Goal: Answer question/provide support

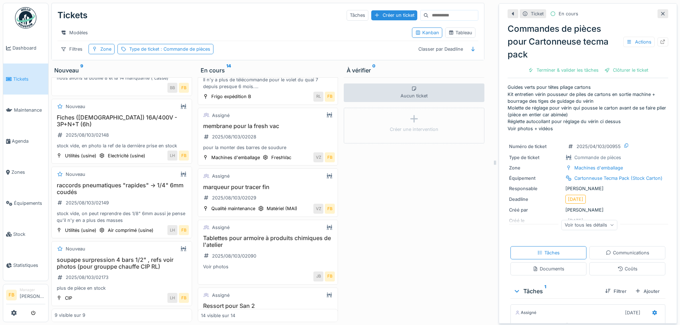
scroll to position [585, 0]
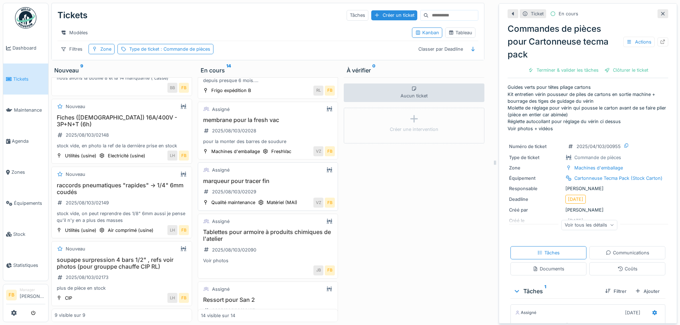
drag, startPoint x: 259, startPoint y: 183, endPoint x: 260, endPoint y: 187, distance: 4.0
click at [260, 184] on h3 "marqueur pour tracer fin" at bounding box center [268, 181] width 134 height 7
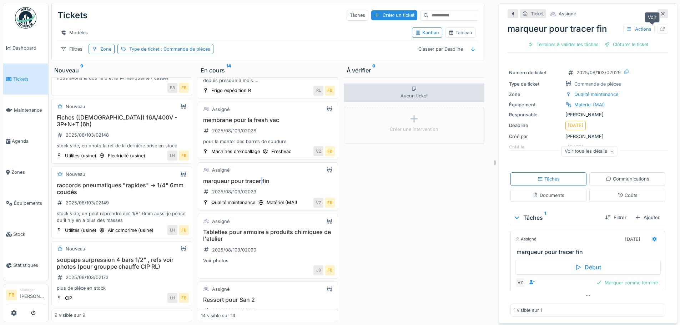
click at [660, 29] on icon at bounding box center [662, 29] width 5 height 5
click at [268, 239] on h3 "Tablettes pour armoire à produits chimiques de l'atelier" at bounding box center [268, 236] width 134 height 14
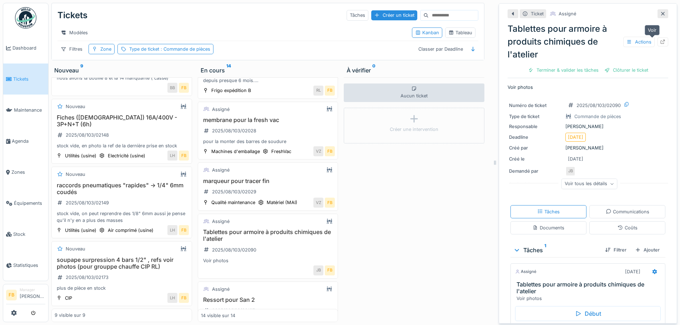
click at [660, 42] on icon at bounding box center [663, 42] width 6 height 5
click at [268, 184] on h3 "marqueur pour tracer fin" at bounding box center [268, 181] width 134 height 7
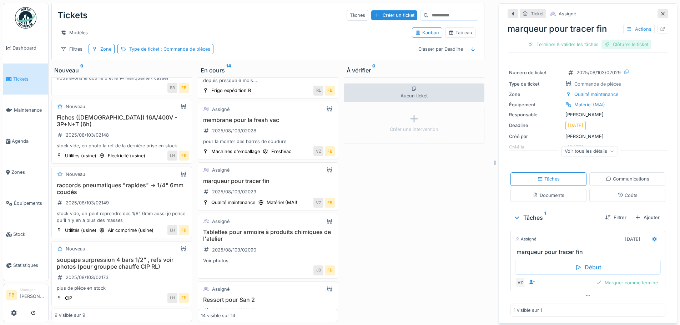
click at [624, 45] on div "Clôturer le ticket" at bounding box center [626, 45] width 50 height 10
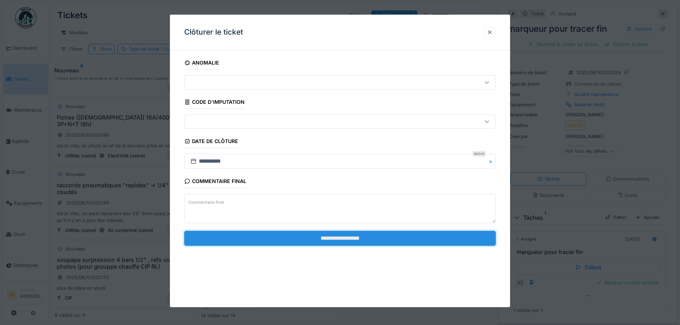
click at [375, 236] on input "**********" at bounding box center [339, 238] width 311 height 15
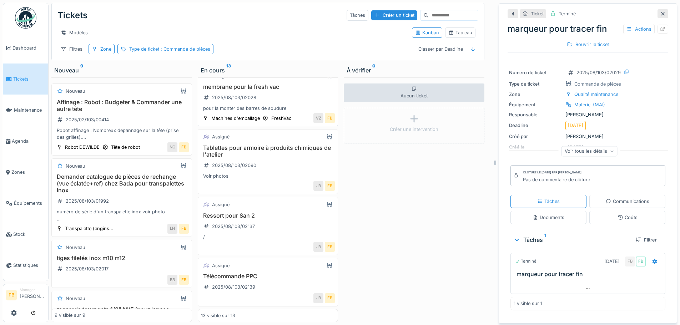
scroll to position [629, 0]
click at [254, 273] on h3 "Télécommande PPC" at bounding box center [268, 276] width 134 height 7
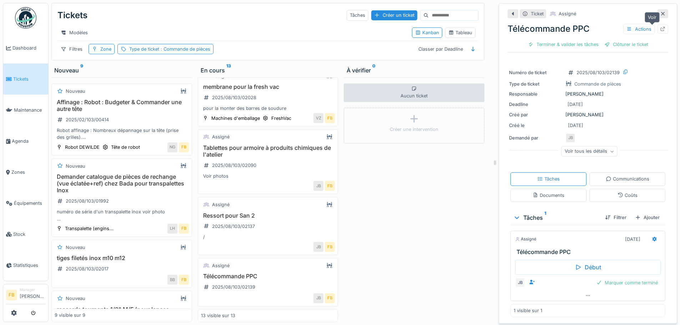
click at [660, 29] on icon at bounding box center [663, 29] width 6 height 5
click at [124, 187] on h3 "Demander catalogue de pièces de rechange (vue éclatée+ref) chez Bada pour trans…" at bounding box center [122, 183] width 134 height 21
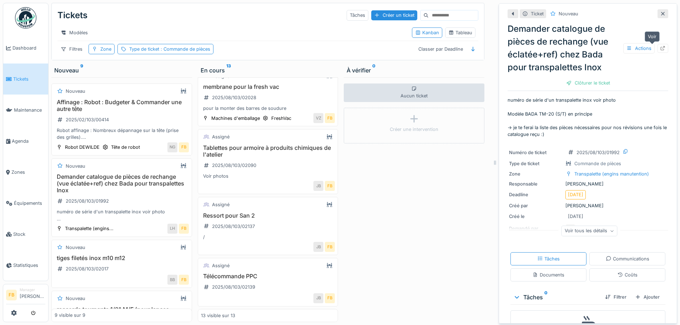
click at [660, 47] on icon at bounding box center [662, 48] width 5 height 5
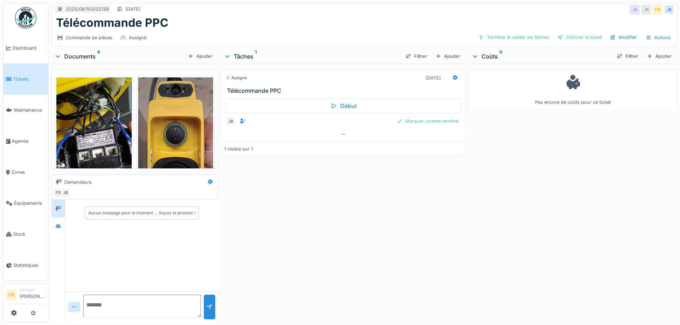
click at [78, 125] on img at bounding box center [93, 158] width 75 height 163
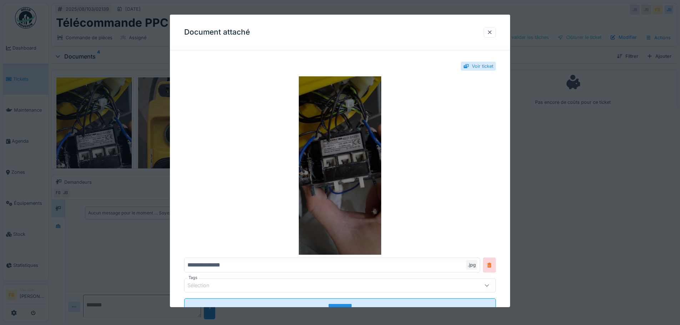
click at [332, 140] on img at bounding box center [339, 165] width 311 height 178
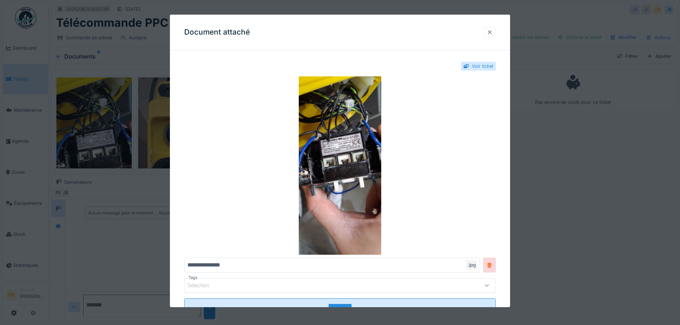
click at [492, 29] on div at bounding box center [490, 32] width 6 height 7
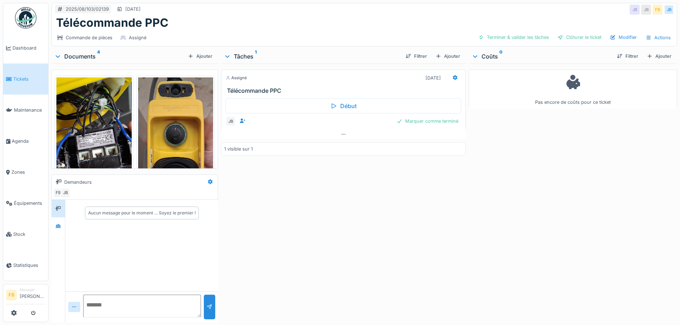
click at [174, 134] on img at bounding box center [175, 158] width 75 height 163
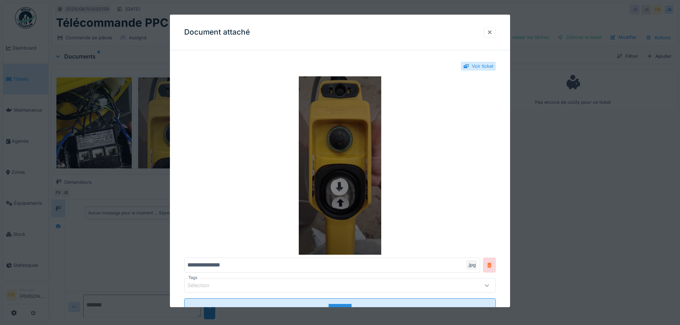
click at [346, 137] on img at bounding box center [339, 165] width 311 height 178
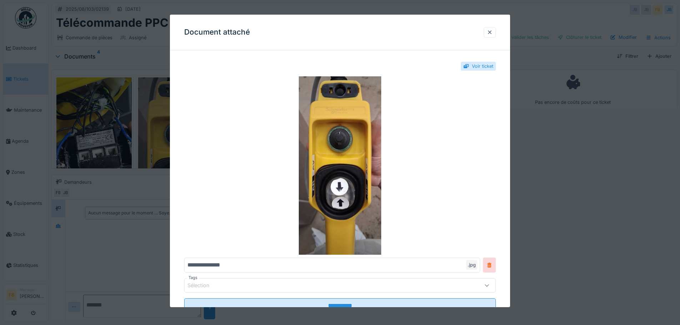
click at [141, 177] on div at bounding box center [340, 162] width 680 height 325
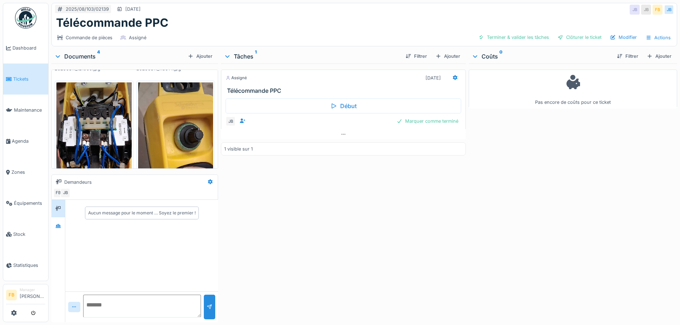
scroll to position [174, 0]
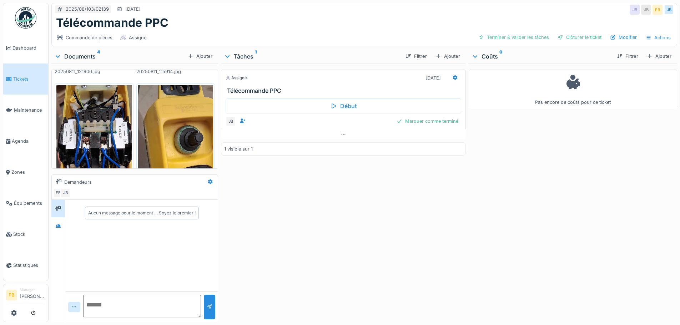
click at [96, 126] on img at bounding box center [93, 166] width 75 height 163
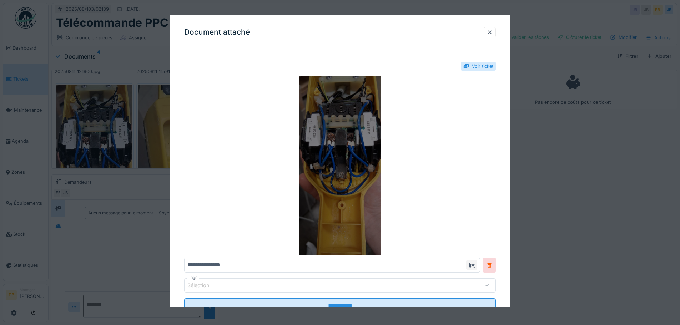
click at [349, 135] on img at bounding box center [339, 165] width 311 height 178
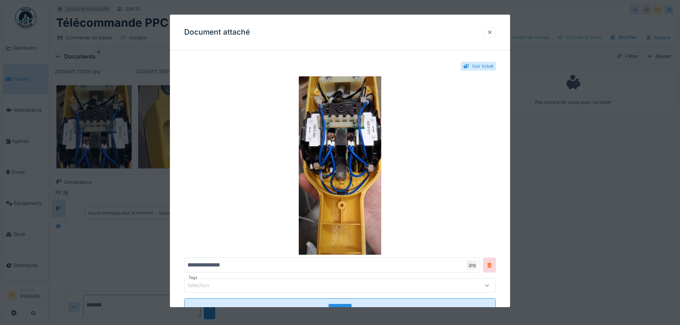
click at [492, 30] on div at bounding box center [490, 32] width 6 height 7
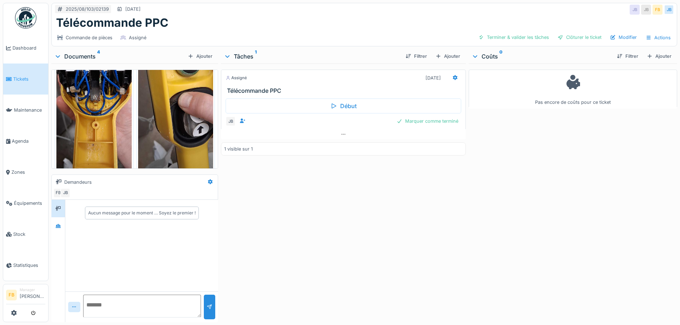
scroll to position [253, 0]
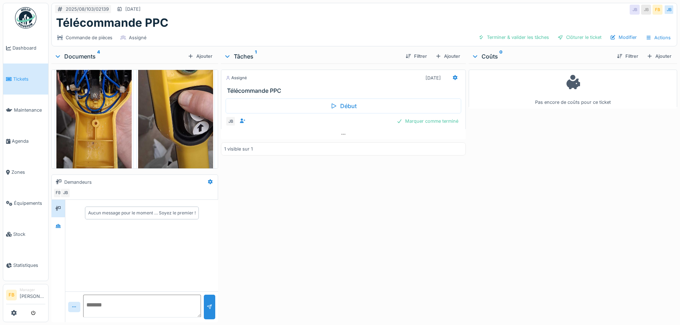
click at [175, 115] on img at bounding box center [175, 87] width 75 height 163
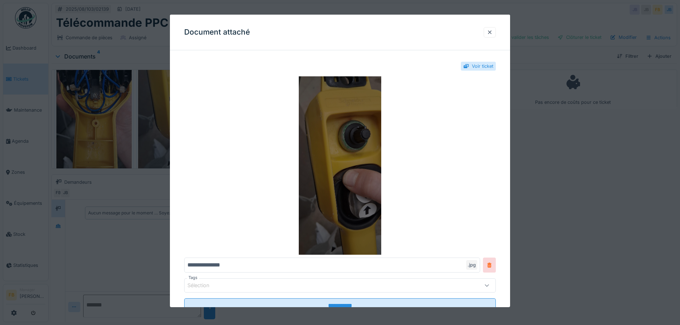
click at [345, 155] on img at bounding box center [339, 165] width 311 height 178
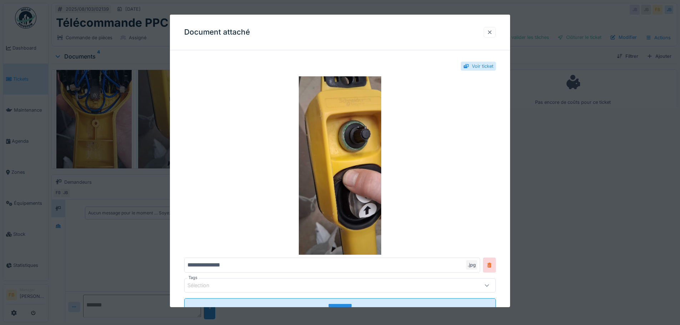
click at [496, 31] on div at bounding box center [489, 32] width 12 height 10
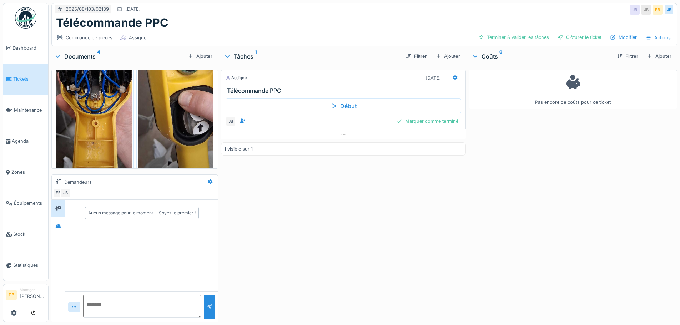
drag, startPoint x: 120, startPoint y: 296, endPoint x: 123, endPoint y: 299, distance: 4.5
click at [121, 296] on textarea at bounding box center [142, 306] width 118 height 23
type textarea "**********"
click at [207, 302] on div at bounding box center [209, 307] width 11 height 25
